Goal: Task Accomplishment & Management: Complete application form

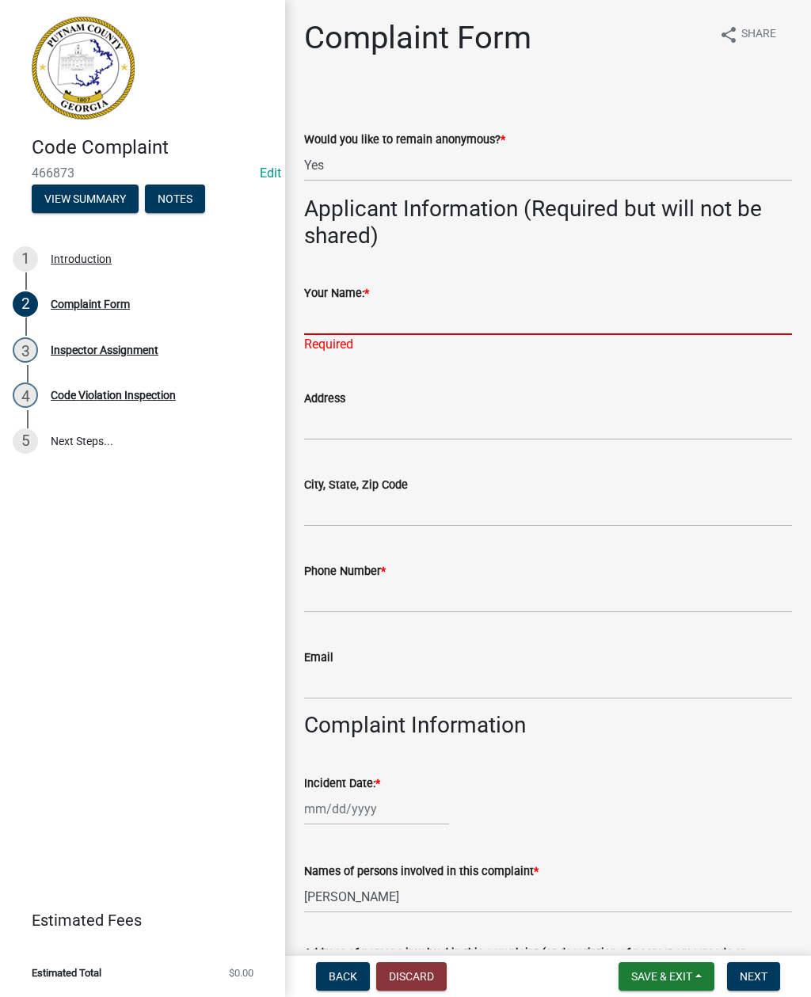
select select "76170ab1-b25a-468b-8231-d5eb0e85b261"
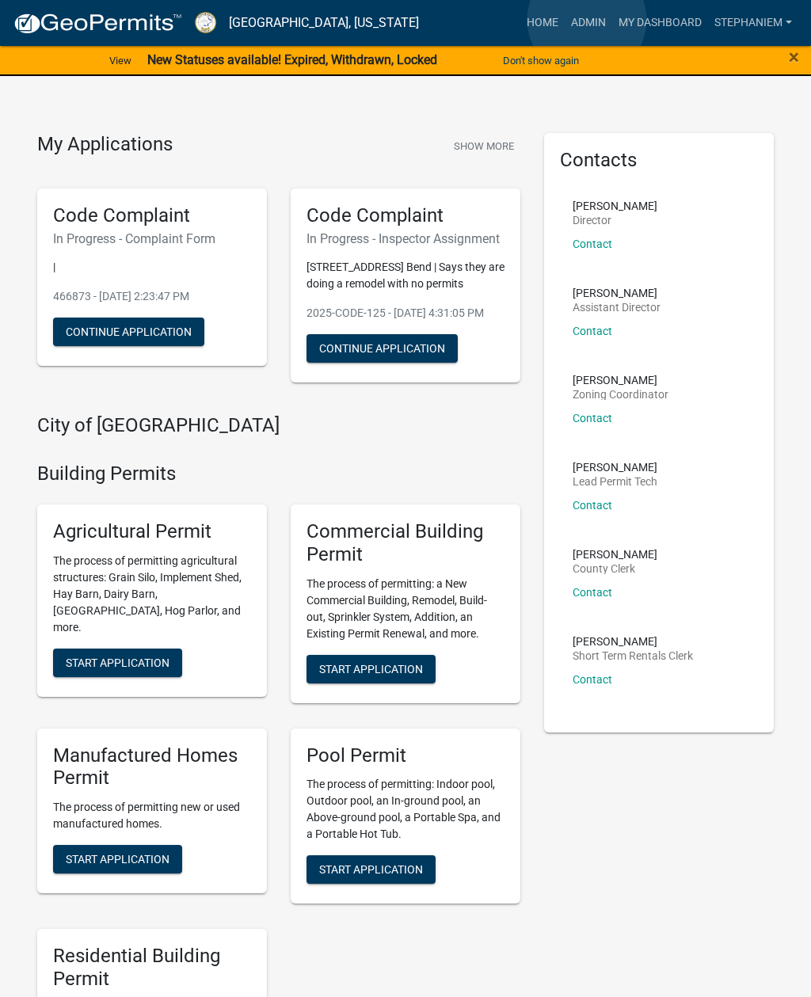
click at [587, 20] on link "Admin" at bounding box center [589, 23] width 48 height 30
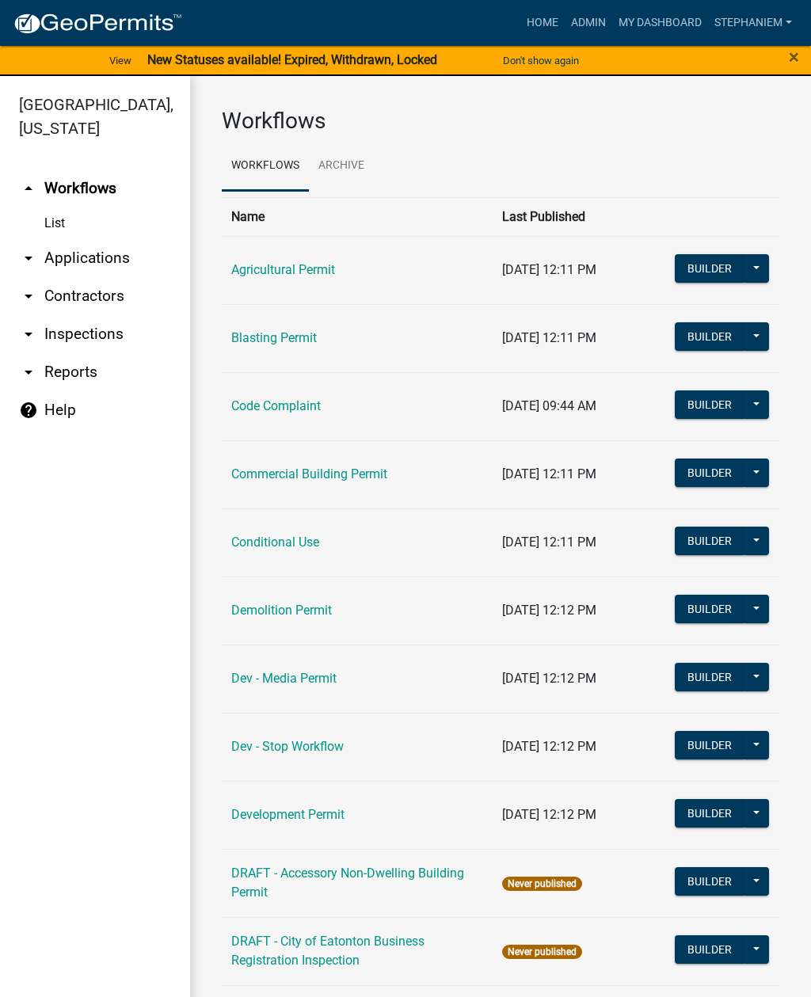
click at [118, 260] on link "arrow_drop_down Applications" at bounding box center [95, 258] width 190 height 38
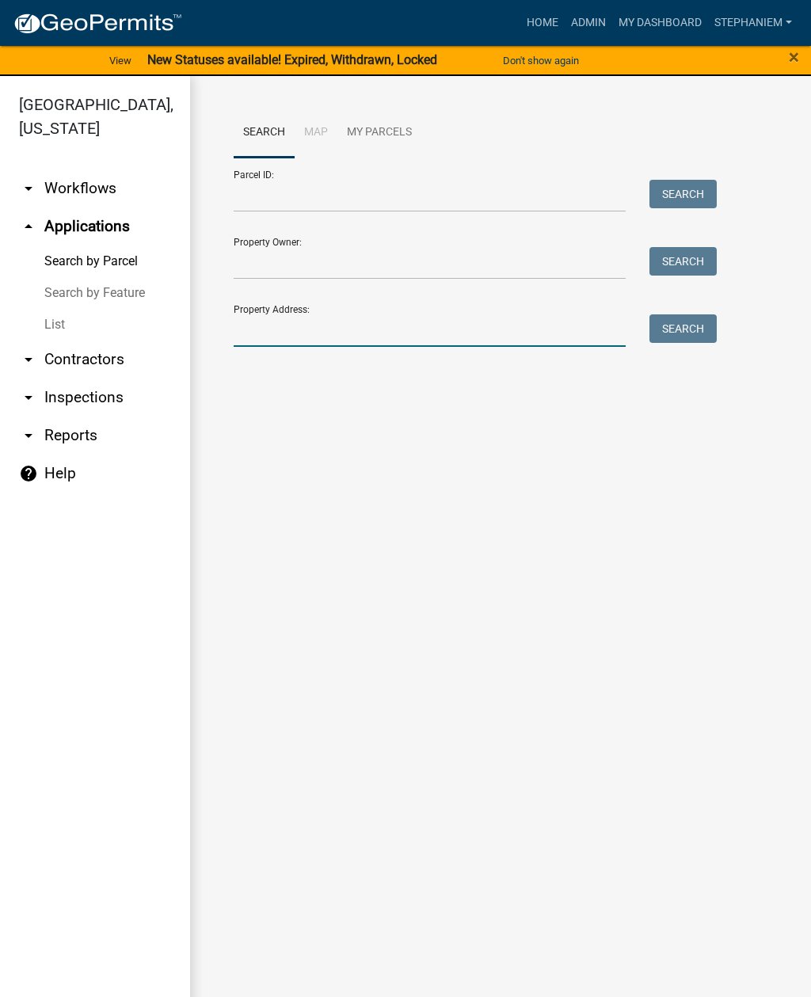
click at [399, 340] on input "Property Address:" at bounding box center [430, 330] width 392 height 32
type input "152 [PERSON_NAME]"
click at [690, 331] on button "Search" at bounding box center [682, 328] width 67 height 29
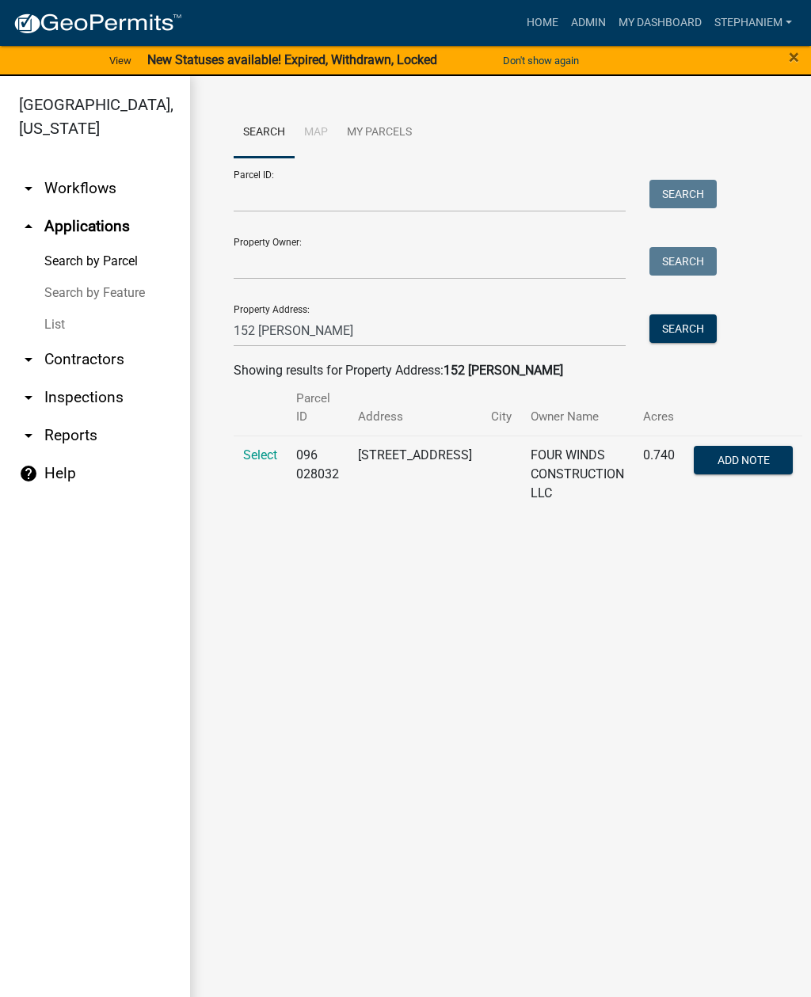
click at [255, 447] on span "Select" at bounding box center [260, 454] width 34 height 15
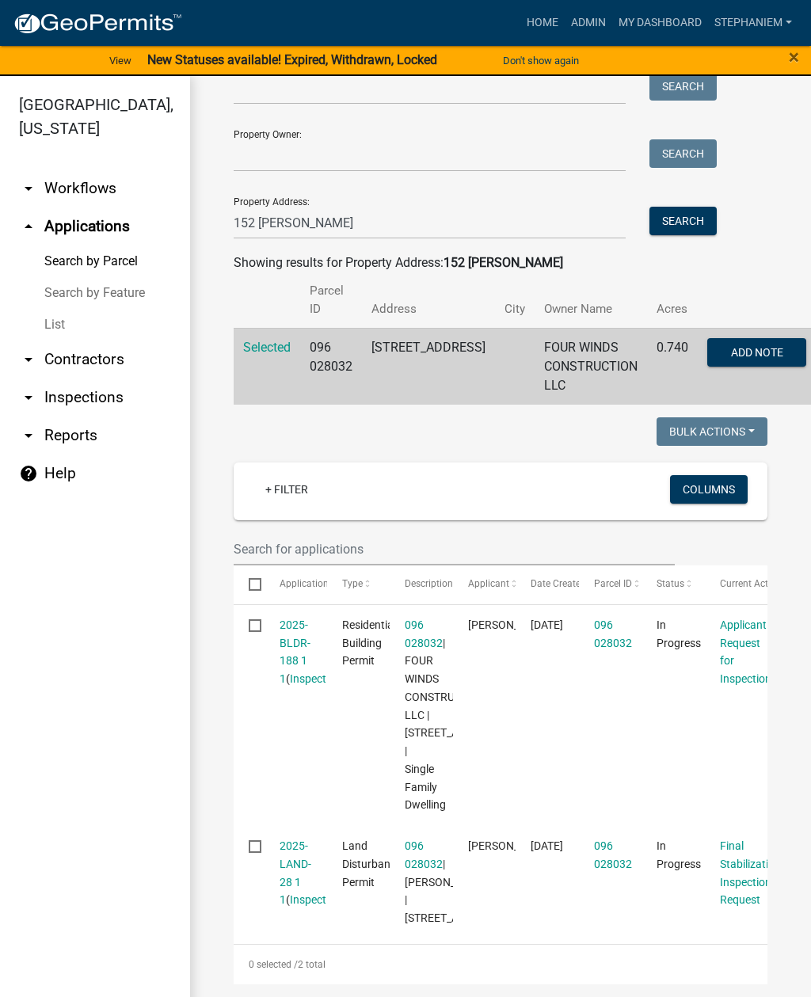
scroll to position [200, 0]
click at [299, 839] on link "2025-LAND-28 1 1" at bounding box center [295, 872] width 32 height 67
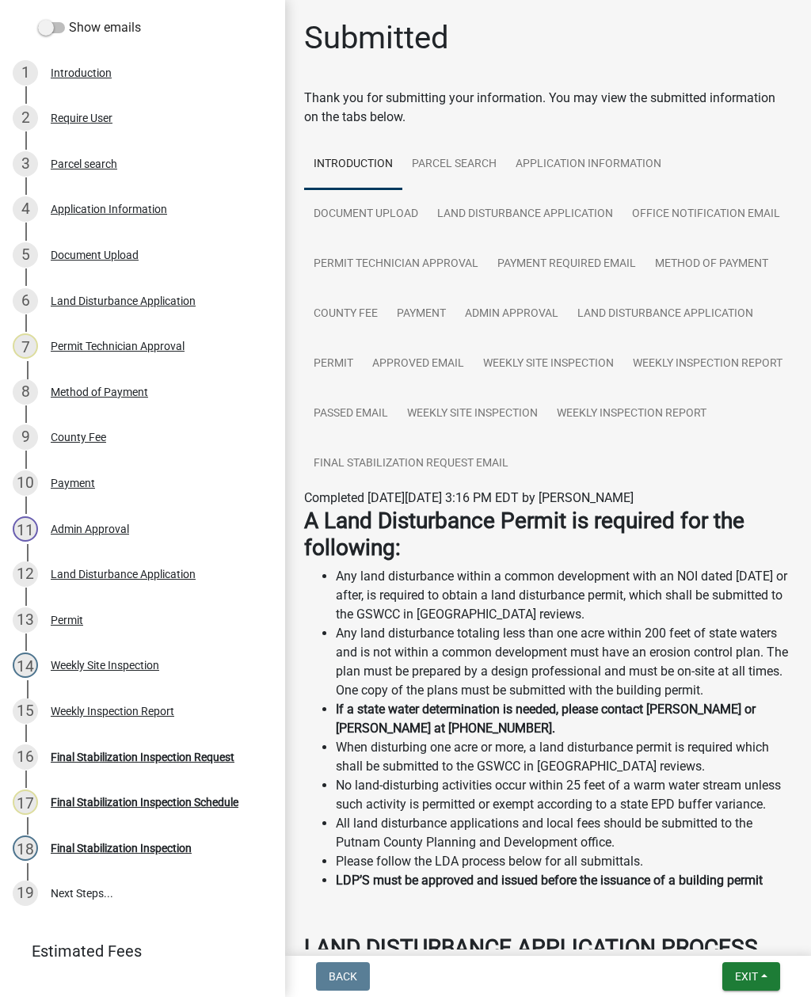
scroll to position [222, 0]
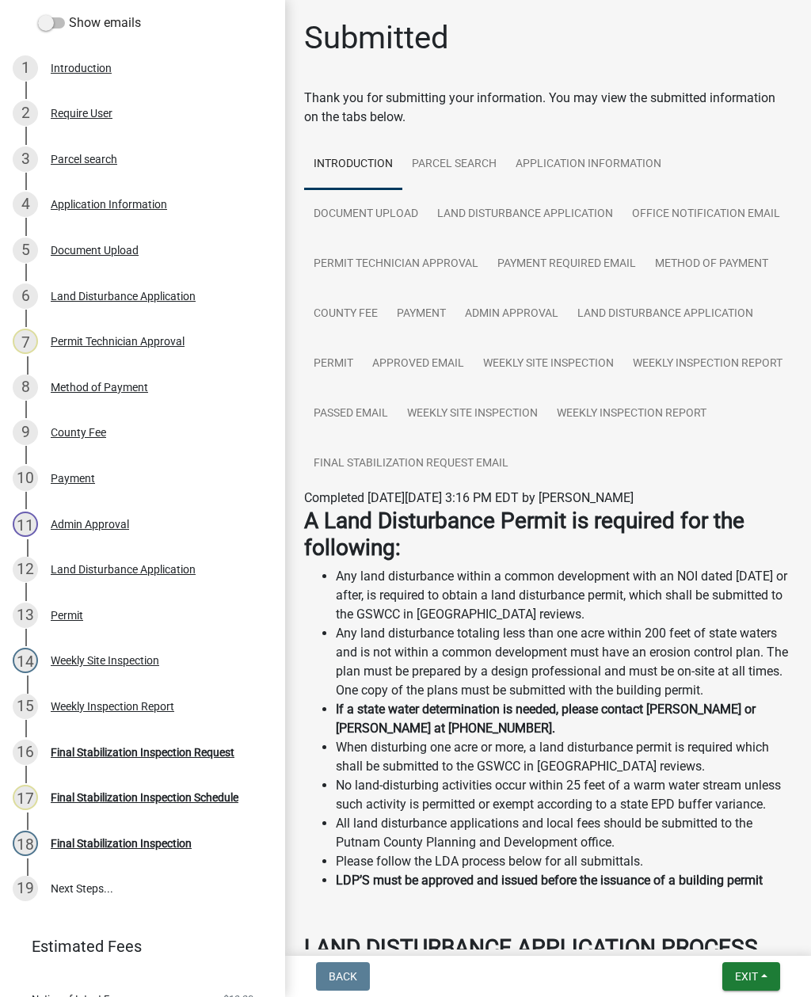
click at [184, 705] on div "15 Weekly Inspection Report" at bounding box center [136, 706] width 247 height 25
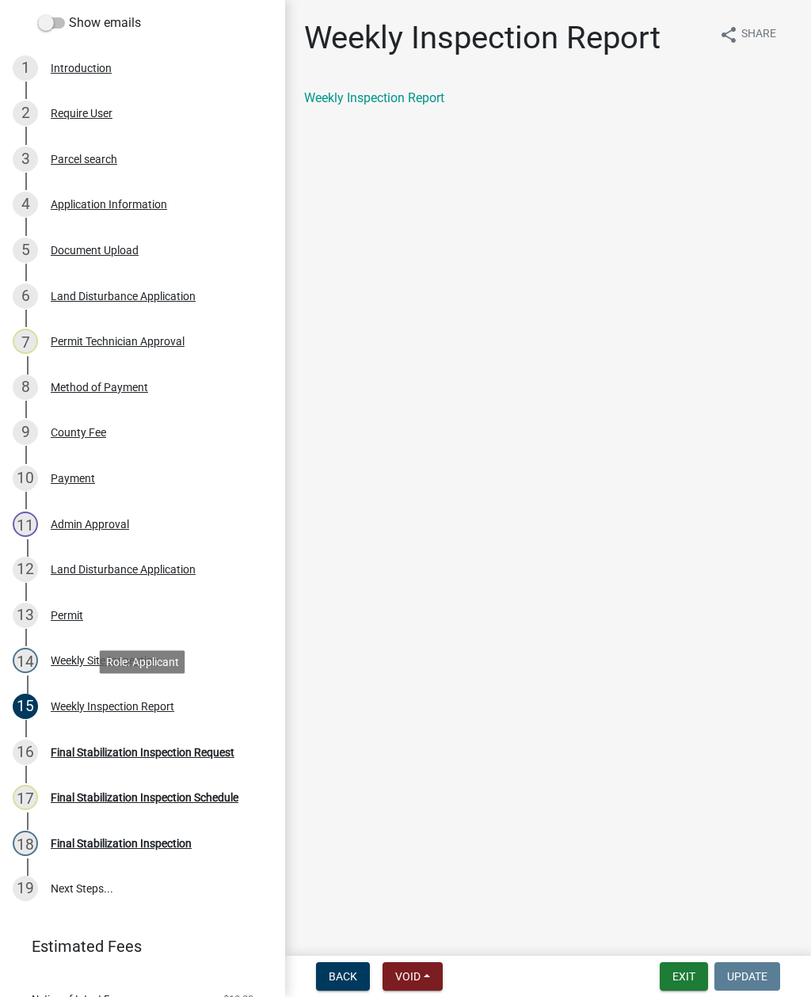
click at [75, 659] on div "Weekly Site Inspection" at bounding box center [105, 660] width 108 height 11
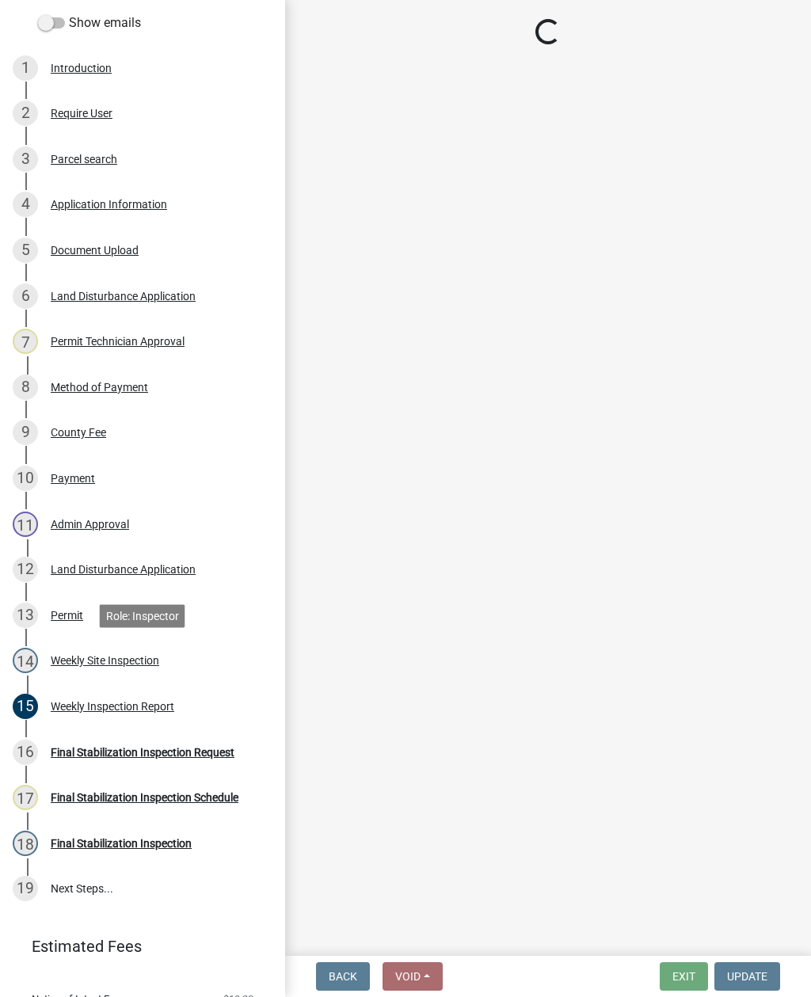
select select "93c72d9c-4ccd-4a4f-9c87-9d2cfc81a2e2"
select select "af3c6edf-34d7-49be-824e-99d5d0a3954f"
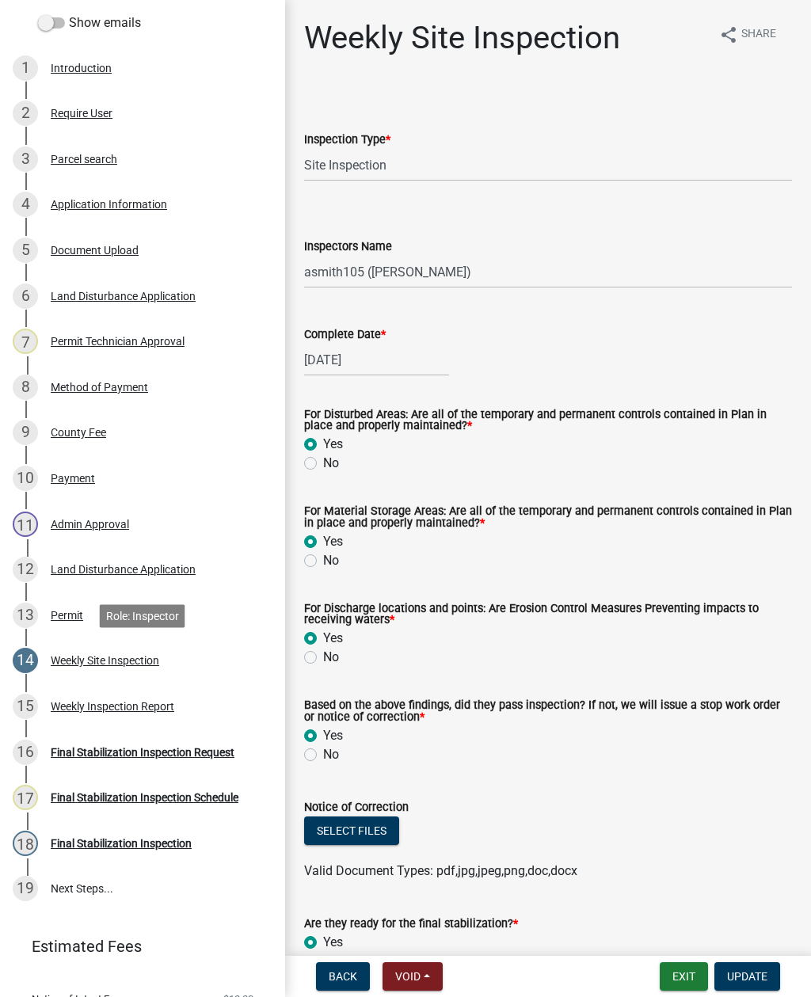
click at [371, 819] on button "Select files" at bounding box center [351, 830] width 95 height 29
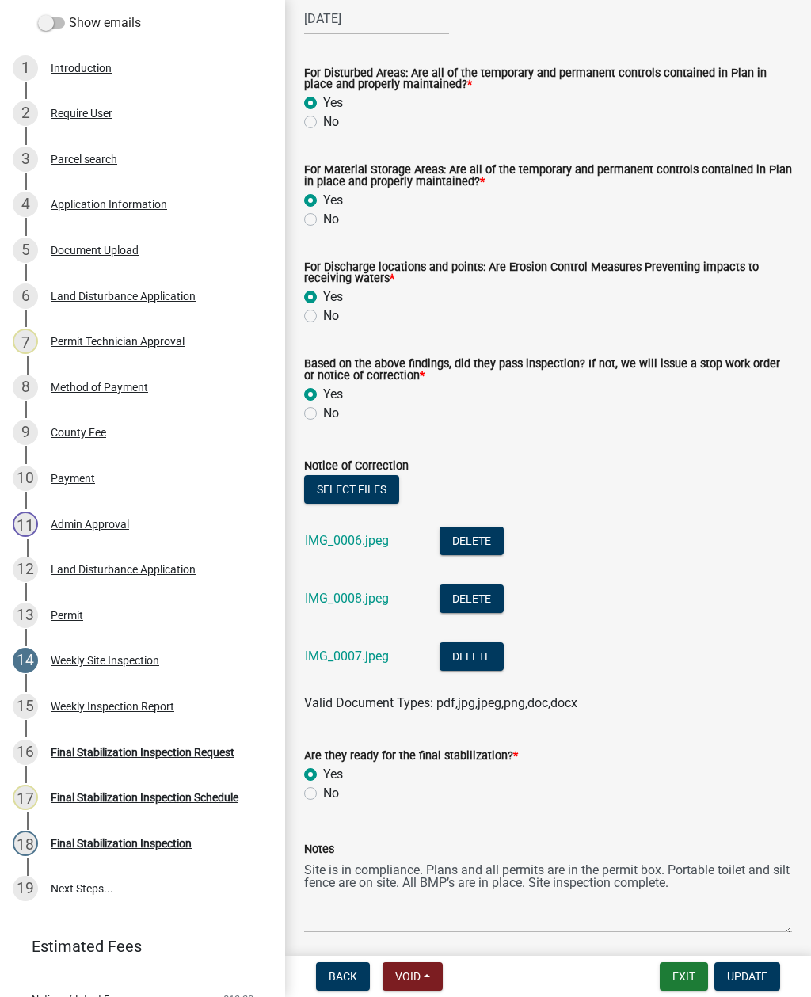
scroll to position [350, 0]
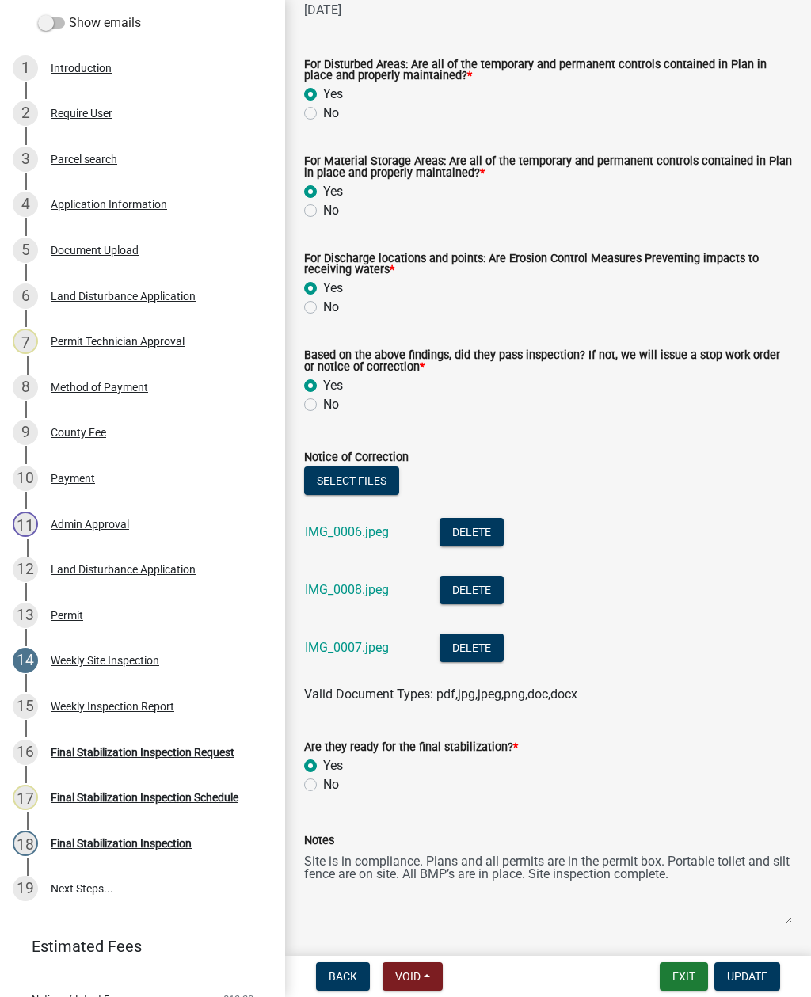
click at [765, 971] on span "Update" at bounding box center [747, 976] width 40 height 13
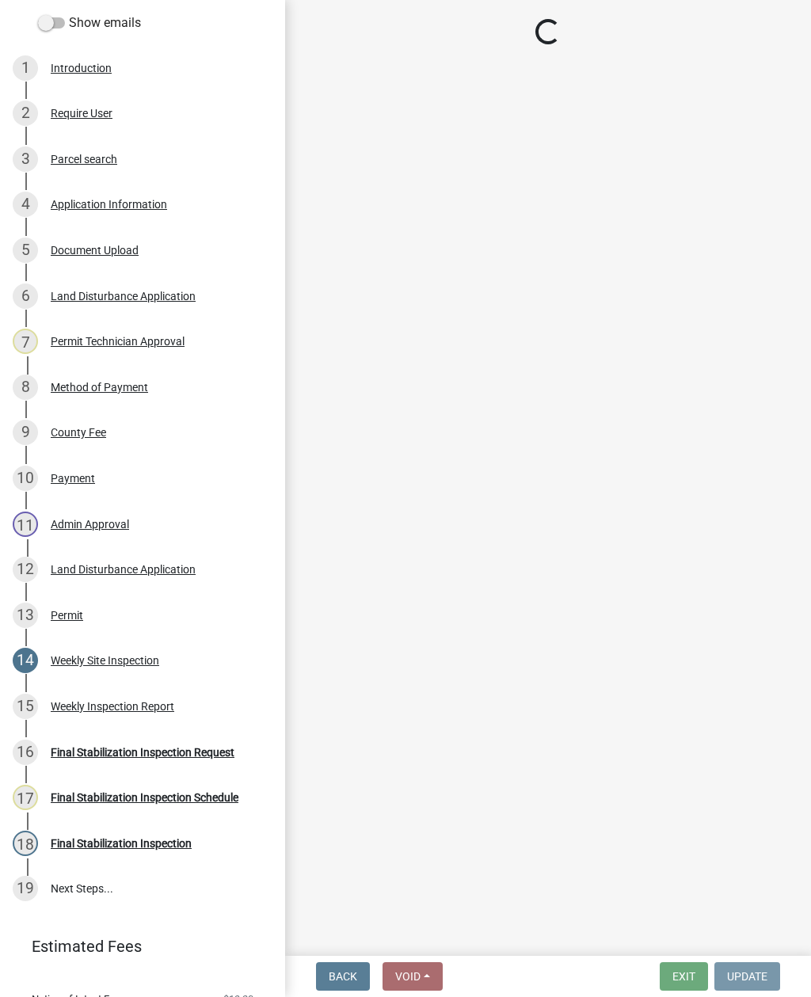
scroll to position [0, 0]
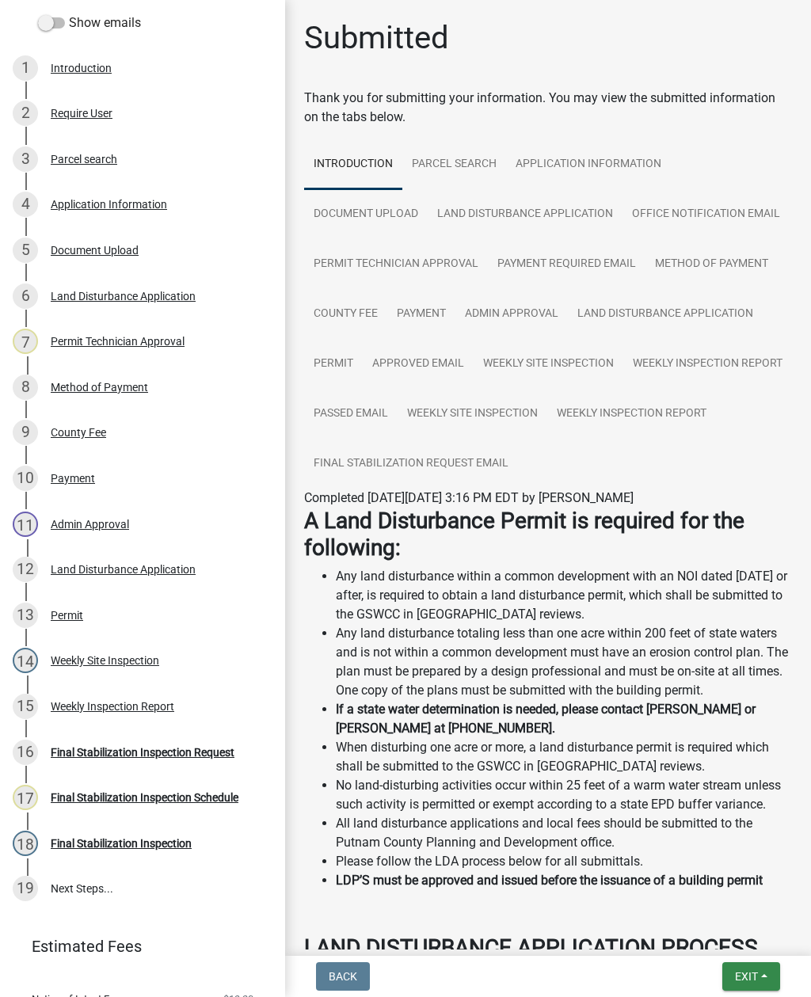
click at [766, 968] on button "Exit" at bounding box center [751, 976] width 58 height 29
click at [751, 924] on button "Save & Exit" at bounding box center [717, 935] width 127 height 38
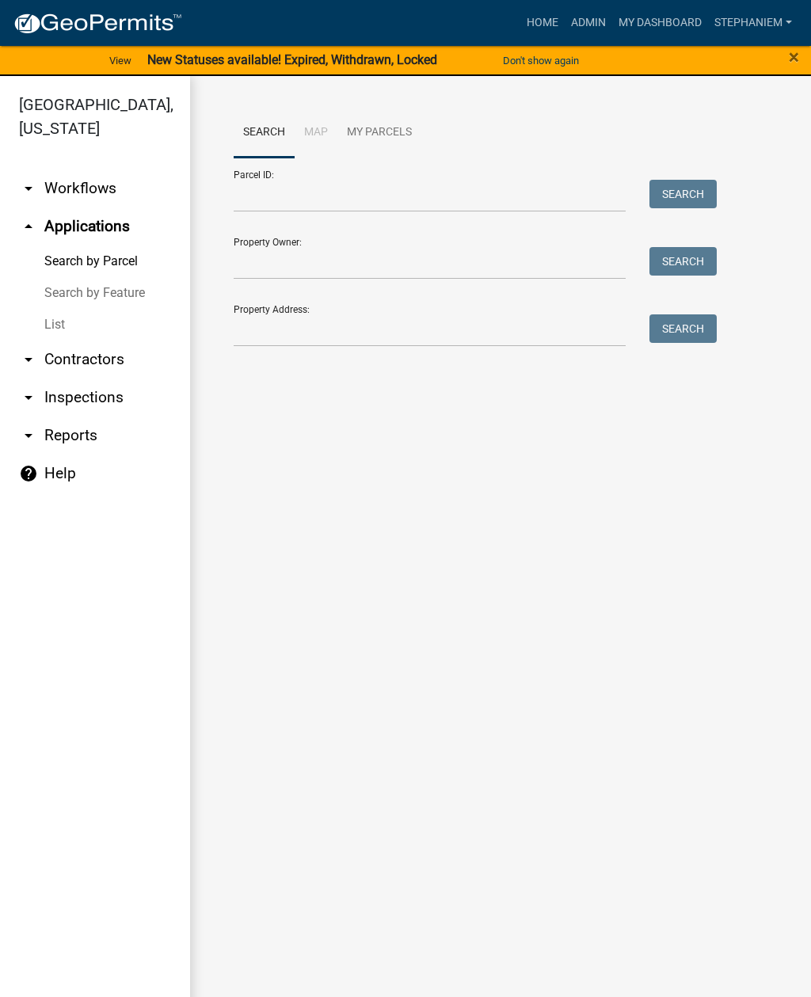
click at [783, 56] on div "×" at bounding box center [776, 60] width 67 height 33
click at [797, 53] on span "×" at bounding box center [794, 57] width 10 height 22
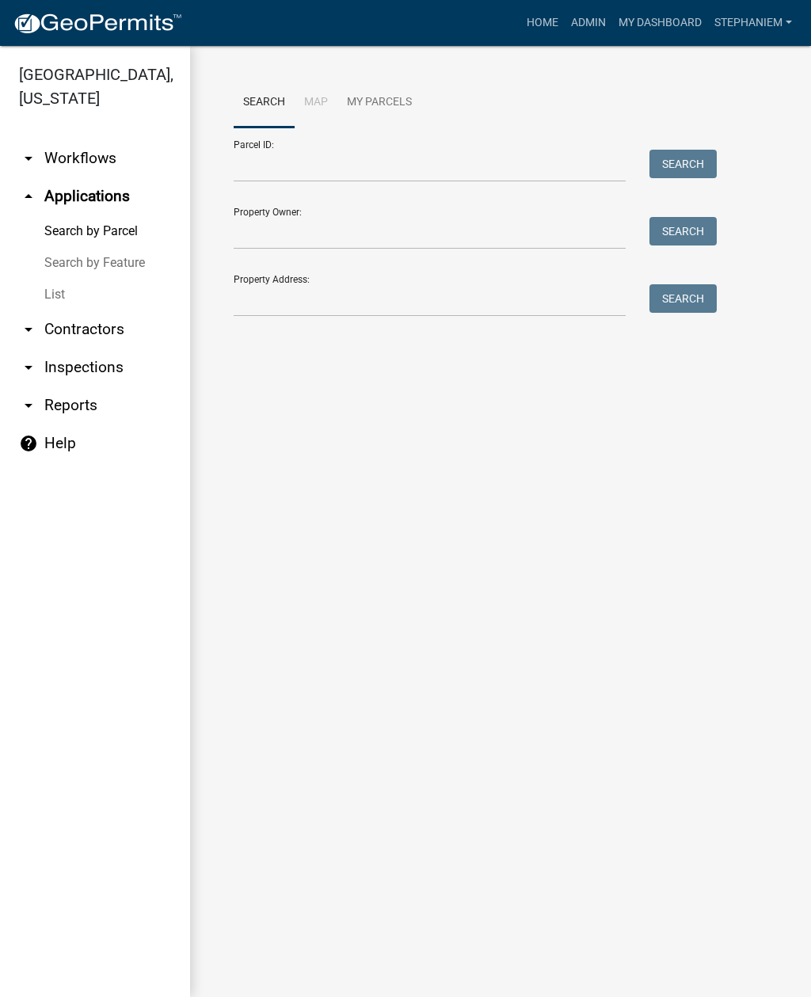
click at [554, 28] on link "Home" at bounding box center [542, 23] width 44 height 30
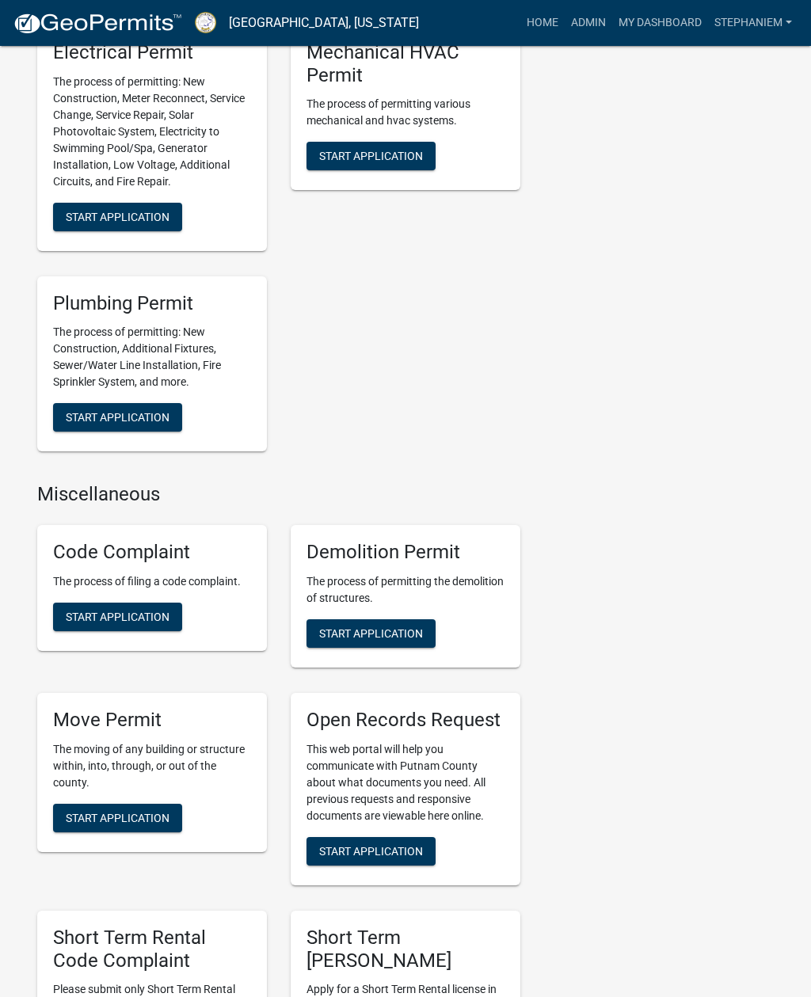
scroll to position [1177, 0]
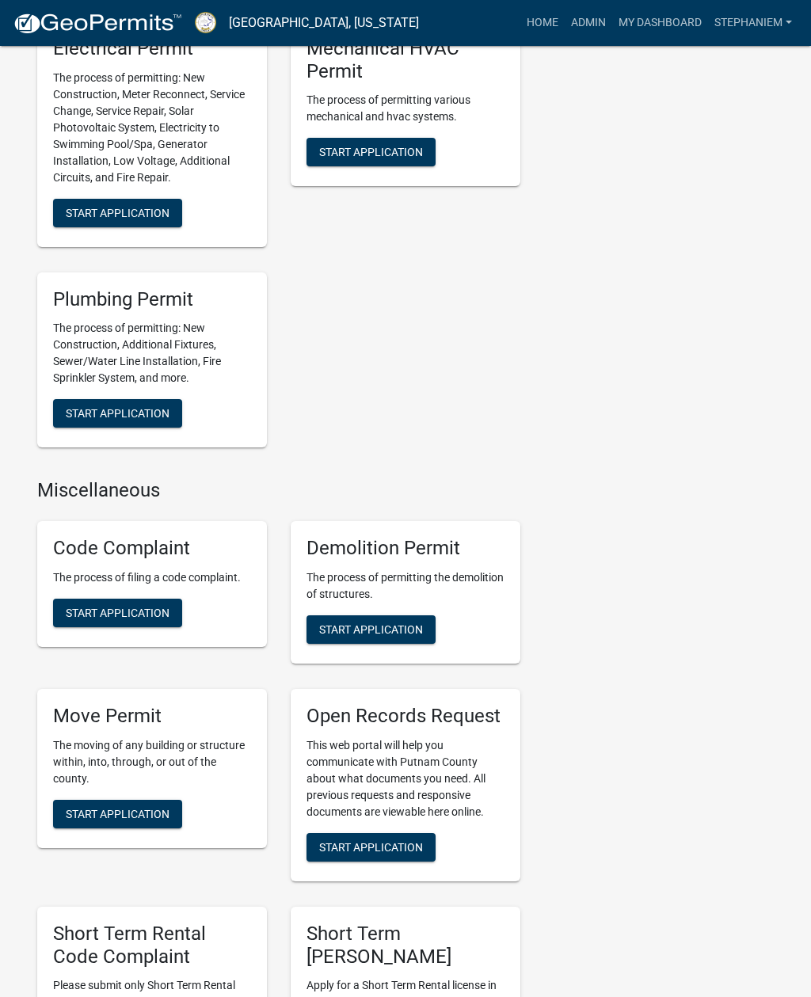
click at [158, 604] on button "Start Application" at bounding box center [117, 613] width 129 height 29
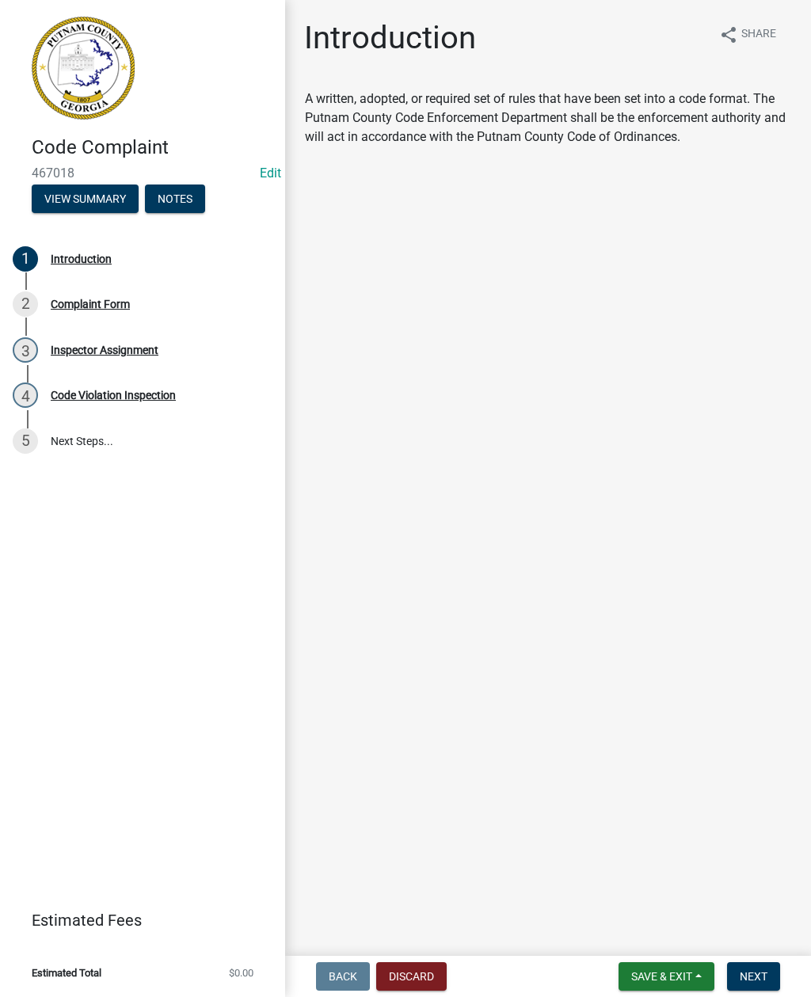
click at [431, 964] on button "Discard" at bounding box center [411, 976] width 70 height 29
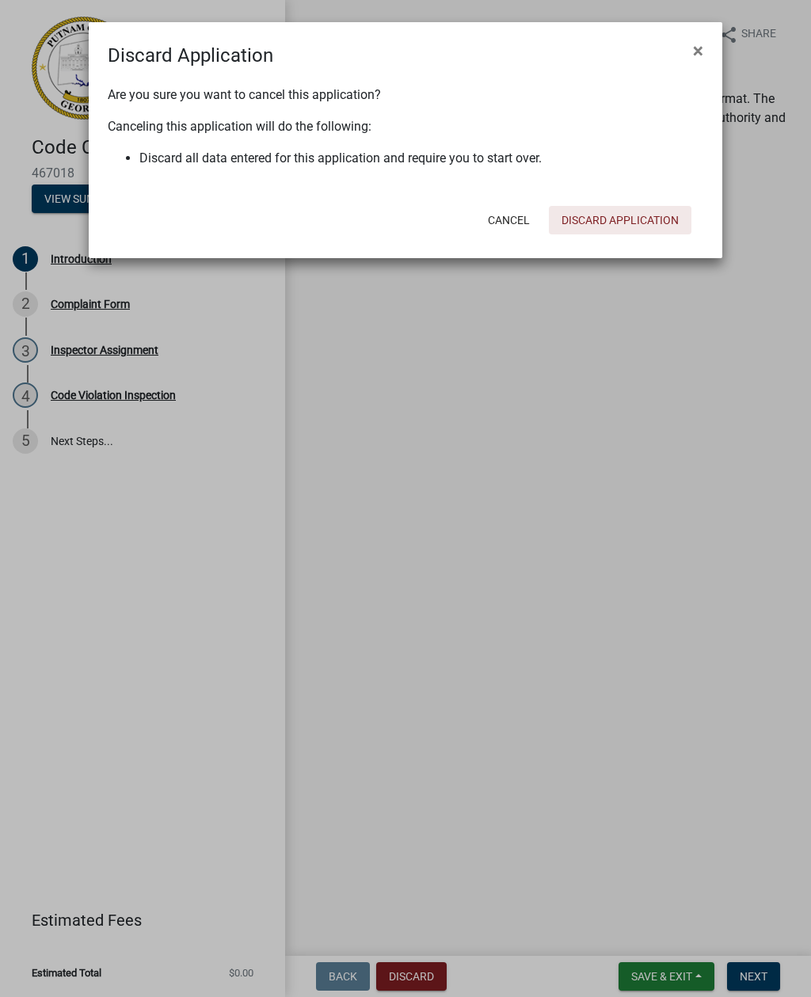
click at [650, 226] on button "Discard Application" at bounding box center [620, 220] width 143 height 29
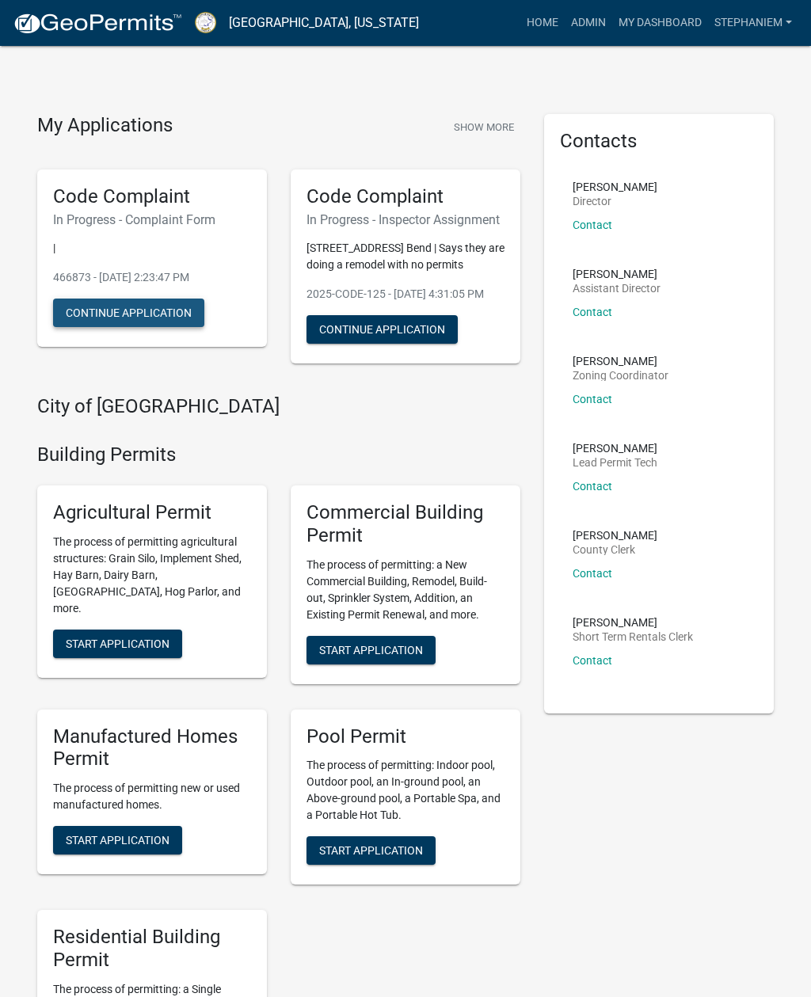
click at [180, 310] on button "Continue Application" at bounding box center [128, 312] width 151 height 29
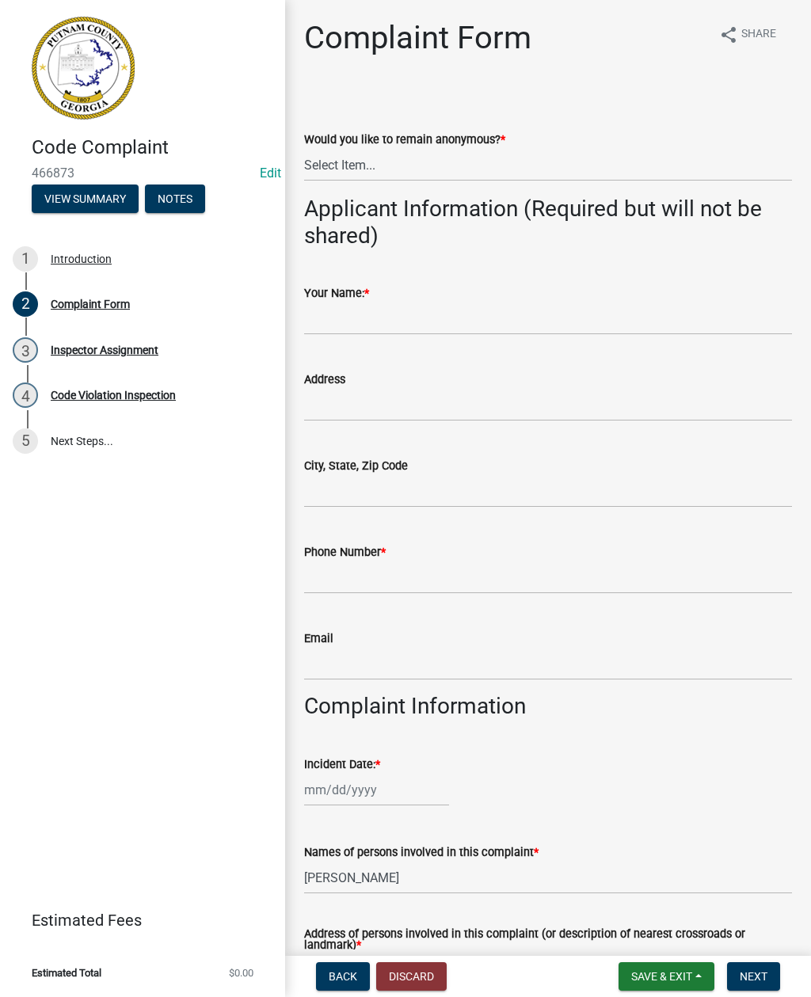
click at [430, 975] on button "Discard" at bounding box center [411, 976] width 70 height 29
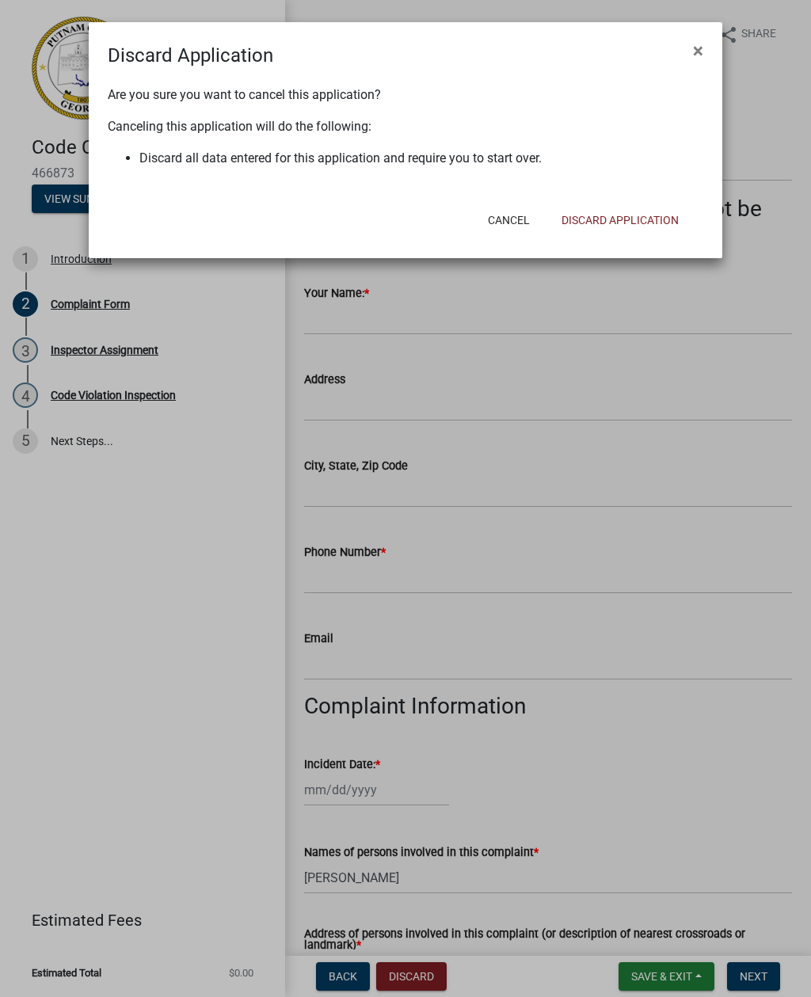
click at [644, 215] on button "Discard Application" at bounding box center [620, 220] width 143 height 29
